Goal: Information Seeking & Learning: Find specific fact

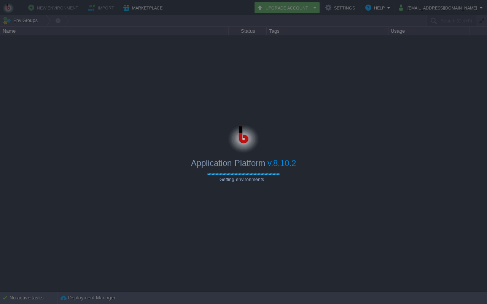
type input "Search (Ctrl+F)"
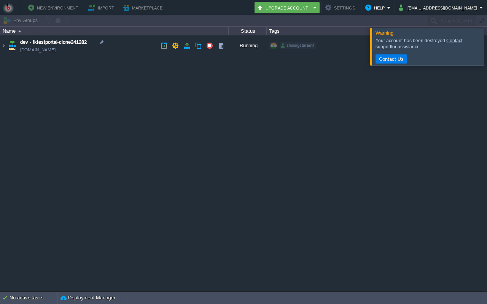
click at [134, 45] on td "dev - fktestportal-clone241282 [DOMAIN_NAME]" at bounding box center [114, 45] width 228 height 21
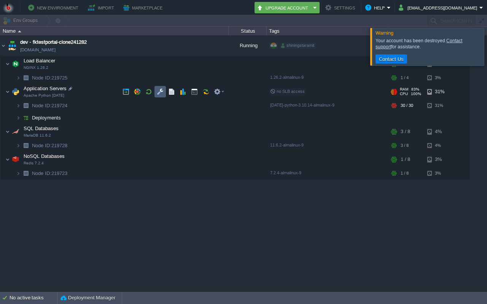
click at [161, 89] on button "button" at bounding box center [160, 91] width 7 height 7
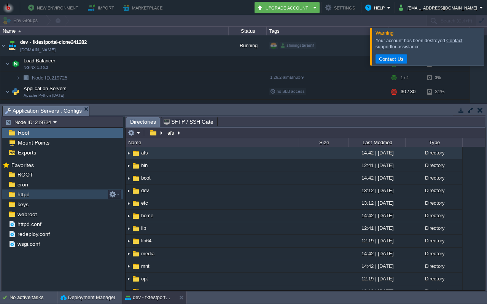
click at [52, 196] on div "httpd" at bounding box center [62, 194] width 121 height 10
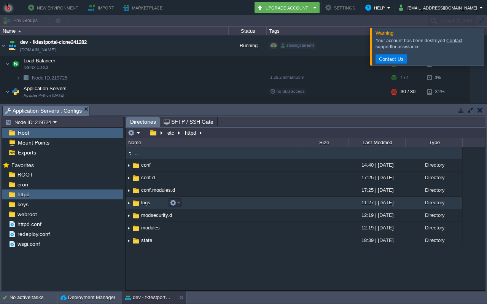
click at [234, 202] on td "logs" at bounding box center [212, 203] width 173 height 13
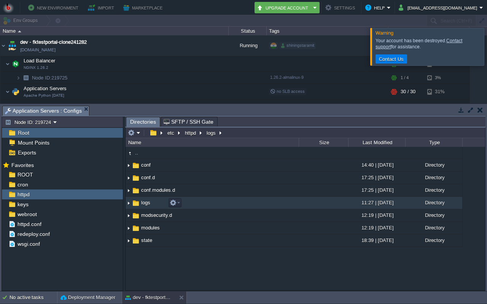
click at [234, 202] on td "logs" at bounding box center [212, 203] width 173 height 13
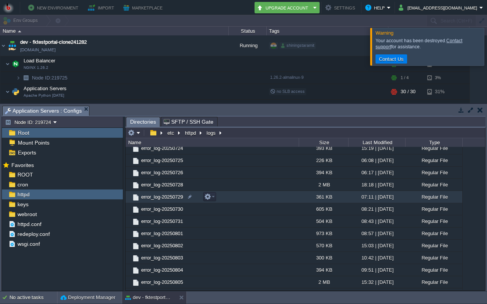
scroll to position [342, 0]
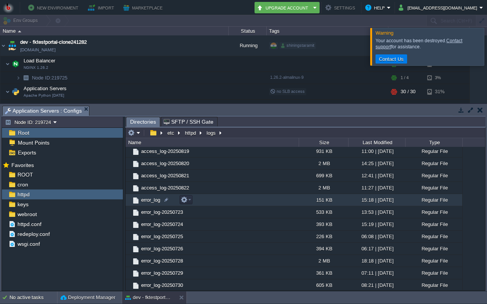
click at [248, 203] on td "error_log" at bounding box center [212, 200] width 173 height 12
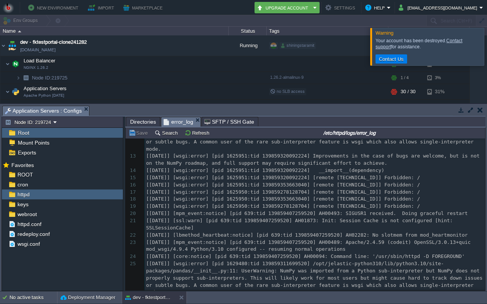
scroll to position [0, 0]
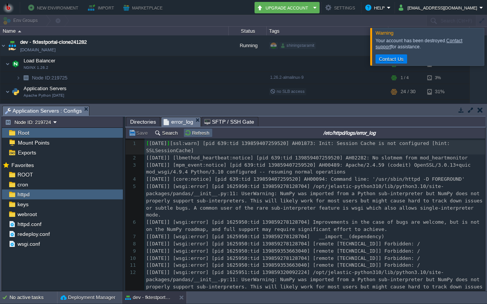
click at [185, 136] on button "Refresh" at bounding box center [197, 132] width 27 height 7
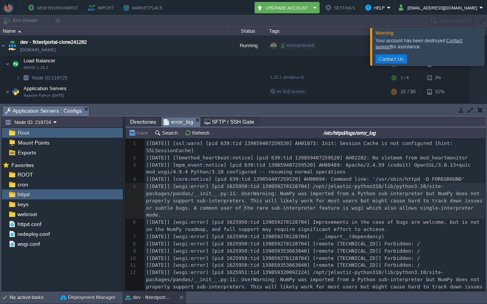
click at [245, 205] on pre "[[DATE]] [wsgi:error] [pid 1625950:tid 139859278128704] /opt/jelastic-python310…" at bounding box center [315, 201] width 340 height 36
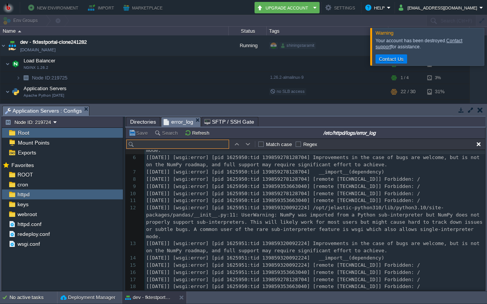
scroll to position [87, 0]
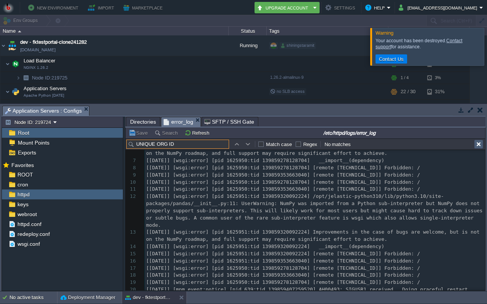
type input "UNIQUE ORG ID"
click at [479, 146] on button "button" at bounding box center [478, 144] width 7 height 7
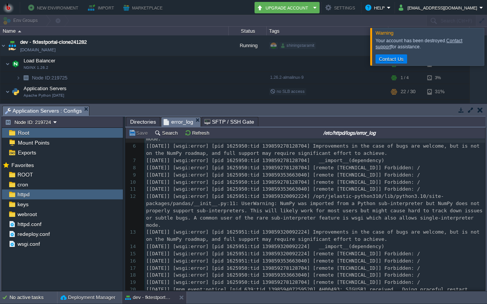
click at [139, 121] on span "Directories" at bounding box center [143, 121] width 26 height 9
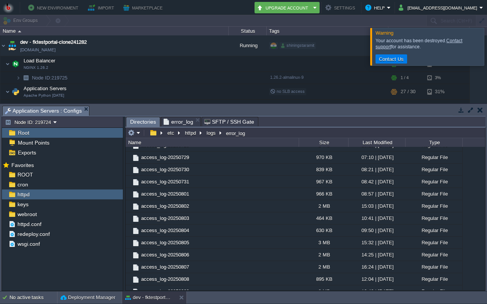
scroll to position [271, 0]
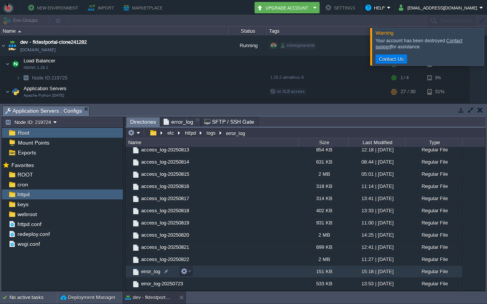
click at [153, 270] on span "error_log" at bounding box center [150, 271] width 21 height 6
click at [145, 273] on span "error_log" at bounding box center [150, 271] width 21 height 6
click at [165, 272] on div at bounding box center [166, 271] width 7 height 7
click at [424, 272] on div "Regular File" at bounding box center [433, 272] width 57 height 12
click at [233, 275] on td "error_log" at bounding box center [212, 272] width 173 height 12
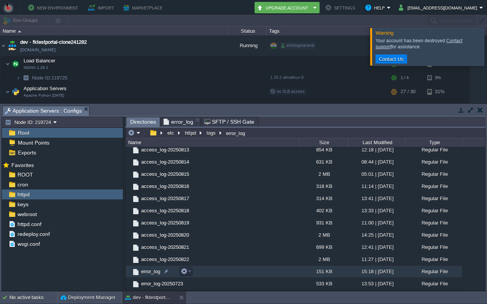
click at [233, 275] on td "error_log" at bounding box center [212, 272] width 173 height 12
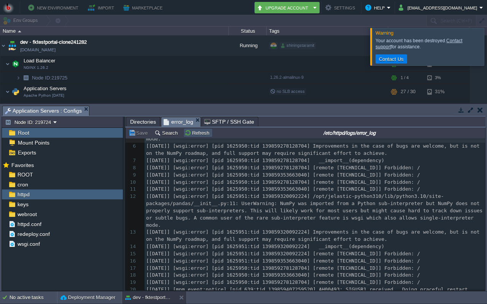
click at [188, 133] on button "Refresh" at bounding box center [197, 132] width 27 height 7
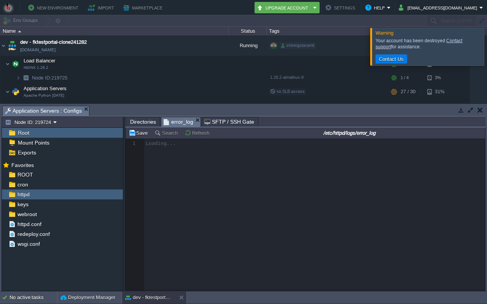
scroll to position [0, 0]
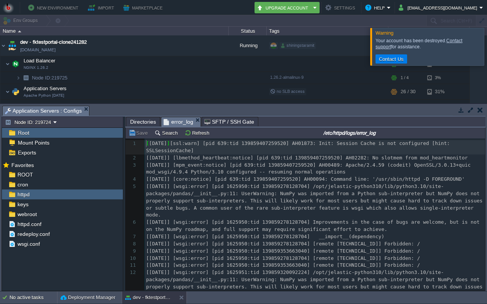
click at [229, 200] on span "[[DATE]] [wsgi:error] [pid 1625950:tid 139859278128704] /opt/jelastic-python310…" at bounding box center [315, 200] width 339 height 34
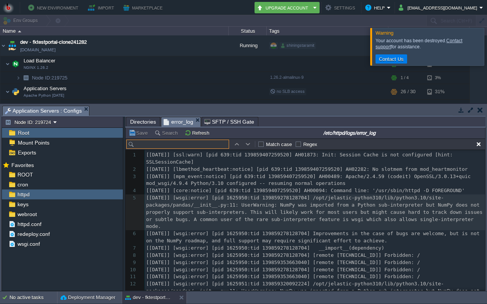
scroll to position [87, 0]
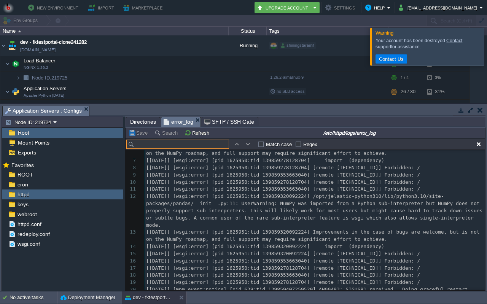
paste input "Delete request received for question"
type input "Delete request received for question"
click at [135, 121] on span "Directories" at bounding box center [143, 121] width 26 height 9
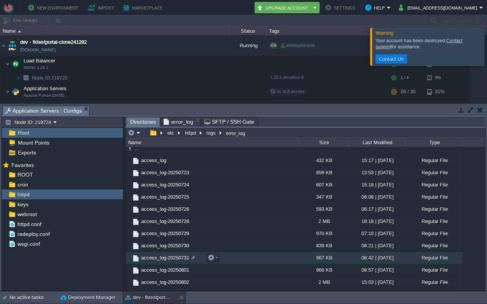
scroll to position [0, 0]
